Goal: Information Seeking & Learning: Check status

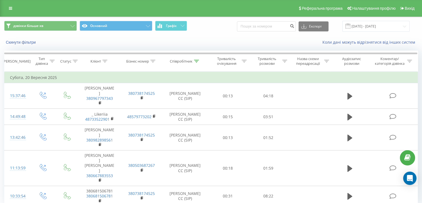
click at [359, 34] on div "дзвінки більше хв Основний Графік Експорт .csv .xls .xlsx [DATE] - [DATE]" at bounding box center [211, 26] width 422 height 19
click at [368, 27] on input "[DATE] - [DATE]" at bounding box center [376, 26] width 67 height 11
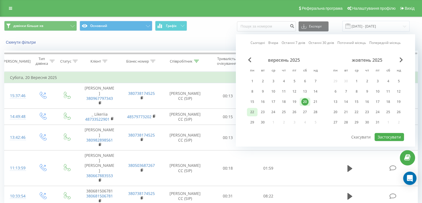
click at [254, 110] on div "22" at bounding box center [252, 111] width 7 height 7
click at [388, 129] on div "вересень 2025 пн вт ср чт пт сб нд 1 2 3 4 5 6 7 8 9 10 11 12 13 14 15 16 17 18…" at bounding box center [325, 94] width 157 height 75
click at [386, 134] on button "Застосувати" at bounding box center [389, 137] width 29 height 8
type input "[DATE] - [DATE]"
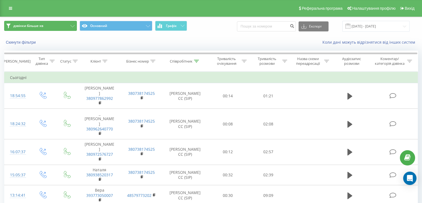
click at [50, 28] on button "дзвінки більше хв" at bounding box center [40, 26] width 73 height 10
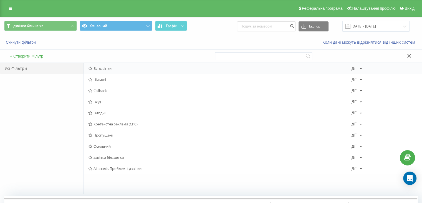
click at [107, 69] on span "Всі дзвінки" at bounding box center [219, 68] width 263 height 4
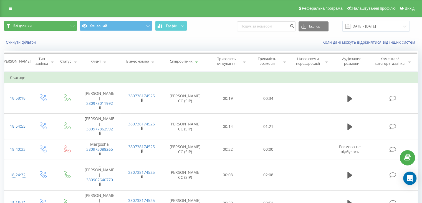
click at [47, 26] on button "Всі дзвінки" at bounding box center [40, 26] width 73 height 10
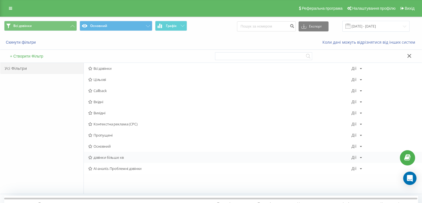
click at [123, 157] on span "дзвінки більше хв" at bounding box center [219, 157] width 263 height 4
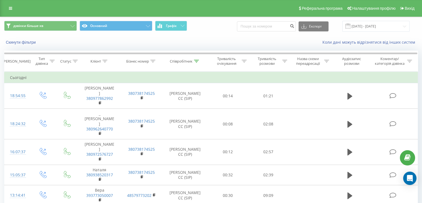
scroll to position [54, 0]
